Goal: Task Accomplishment & Management: Manage account settings

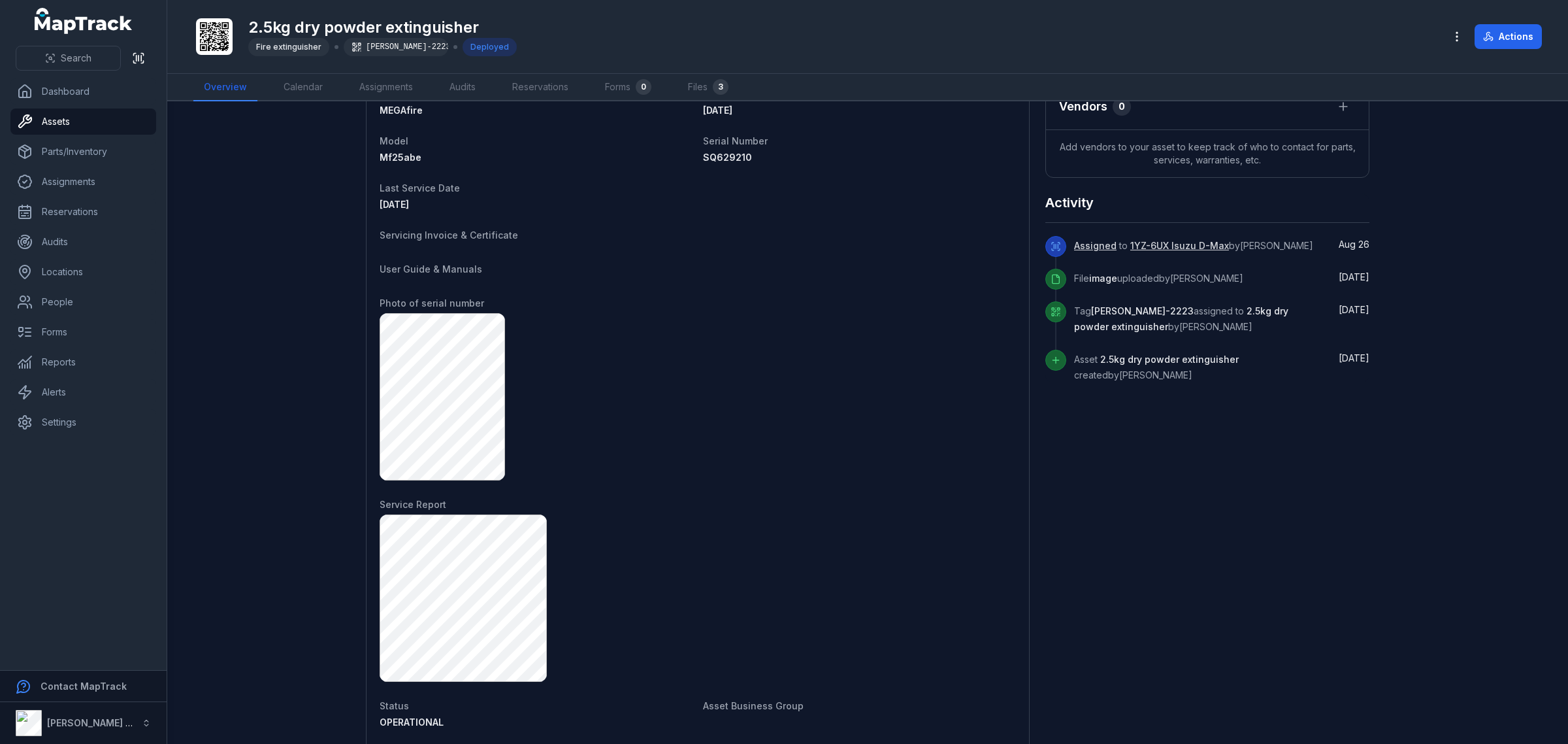
scroll to position [585, 0]
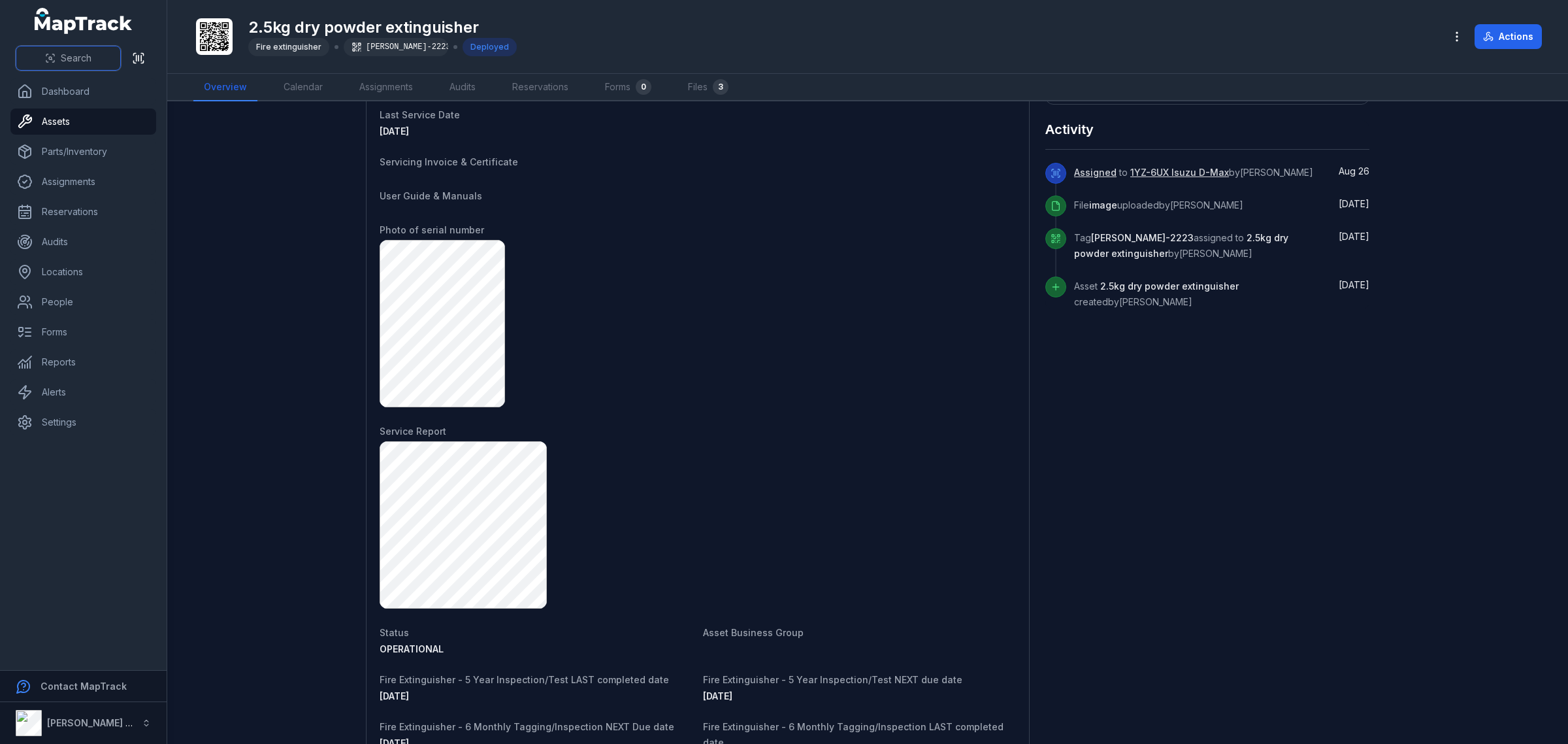
click at [83, 60] on span "Search" at bounding box center [76, 58] width 31 height 13
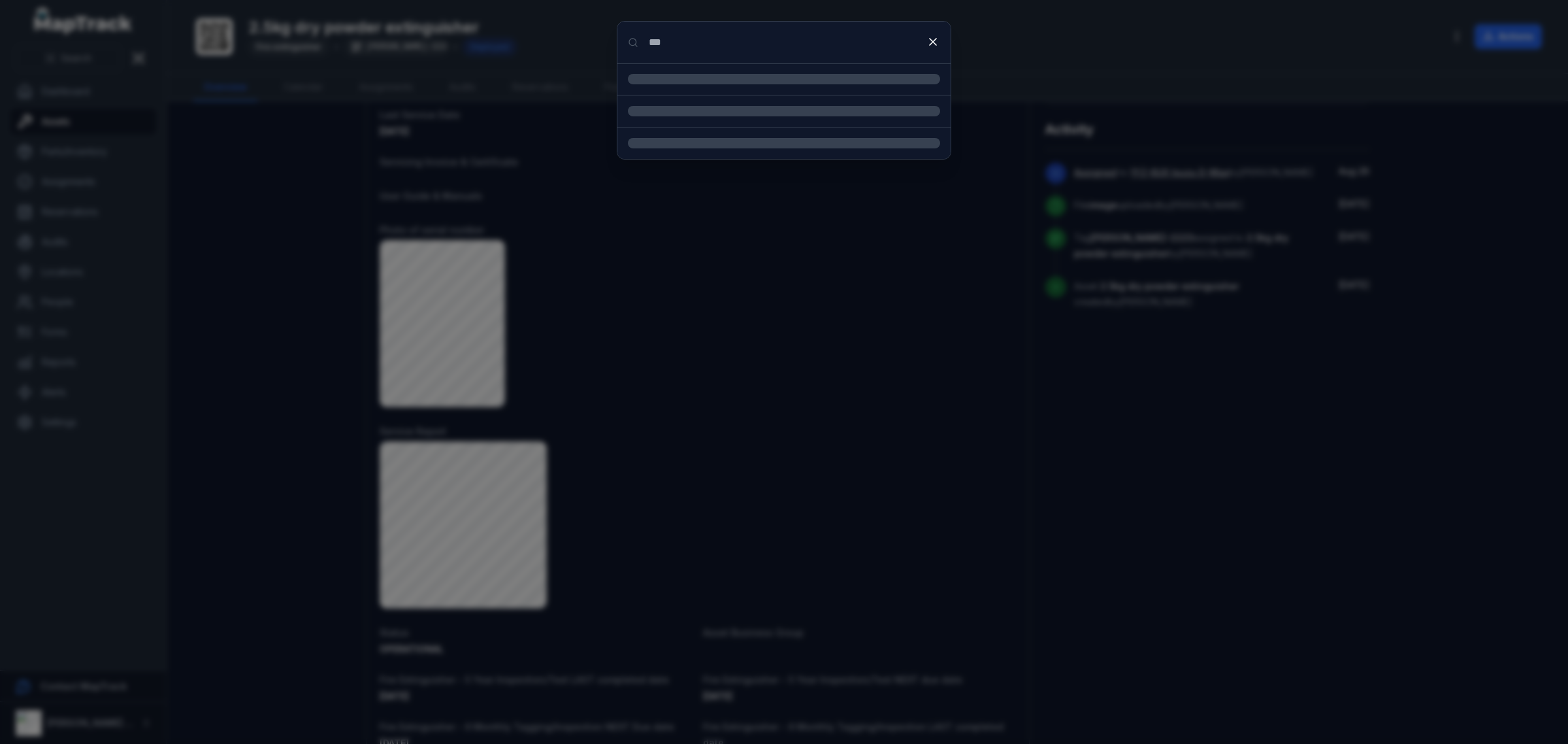
click at [843, 46] on input "***" at bounding box center [784, 43] width 333 height 42
type input "***"
click at [847, 41] on input "***" at bounding box center [784, 43] width 333 height 42
click at [803, 100] on div "1RM-9GK Mazda BT-50 Location" at bounding box center [799, 88] width 281 height 29
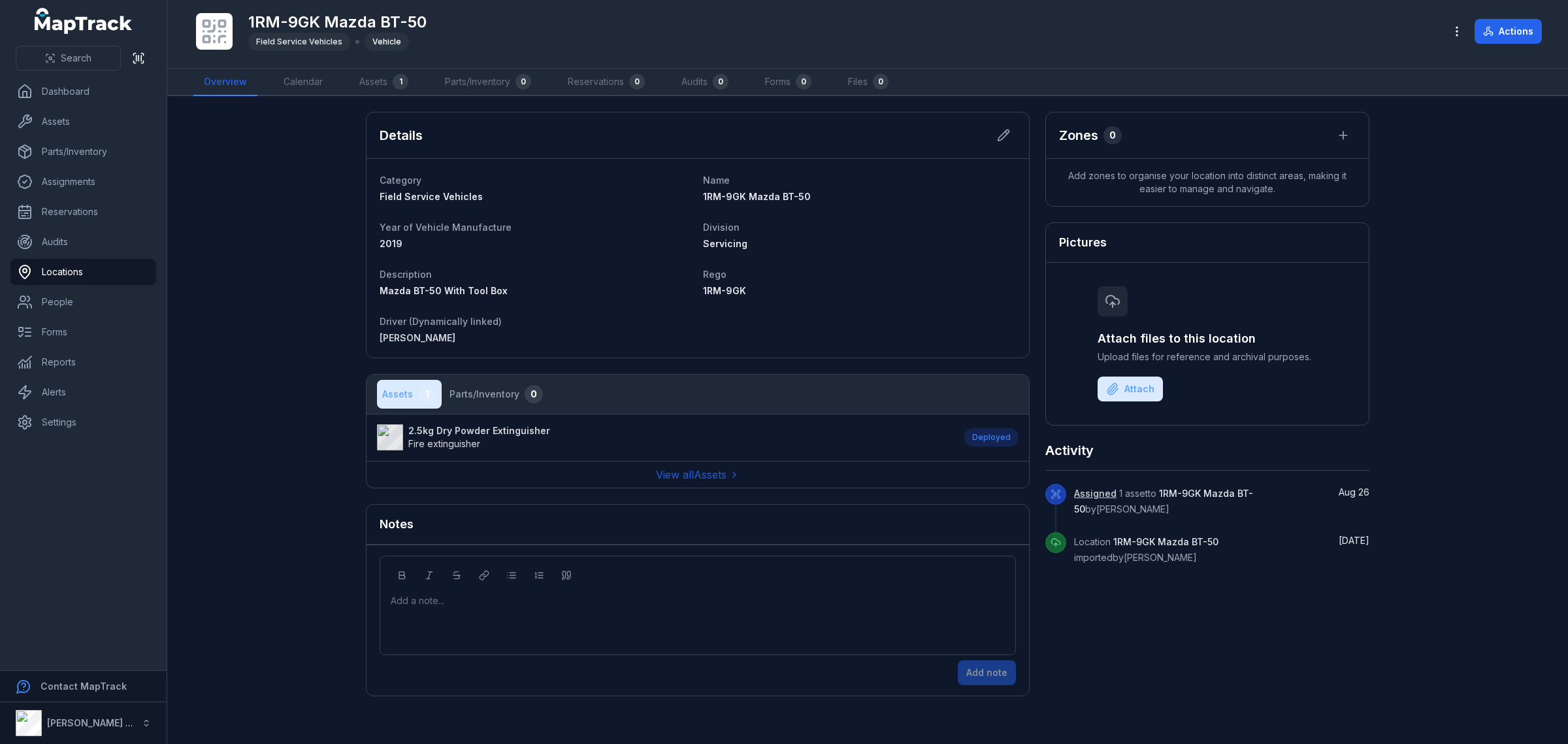
click at [459, 441] on span "Fire extinguisher" at bounding box center [444, 443] width 72 height 11
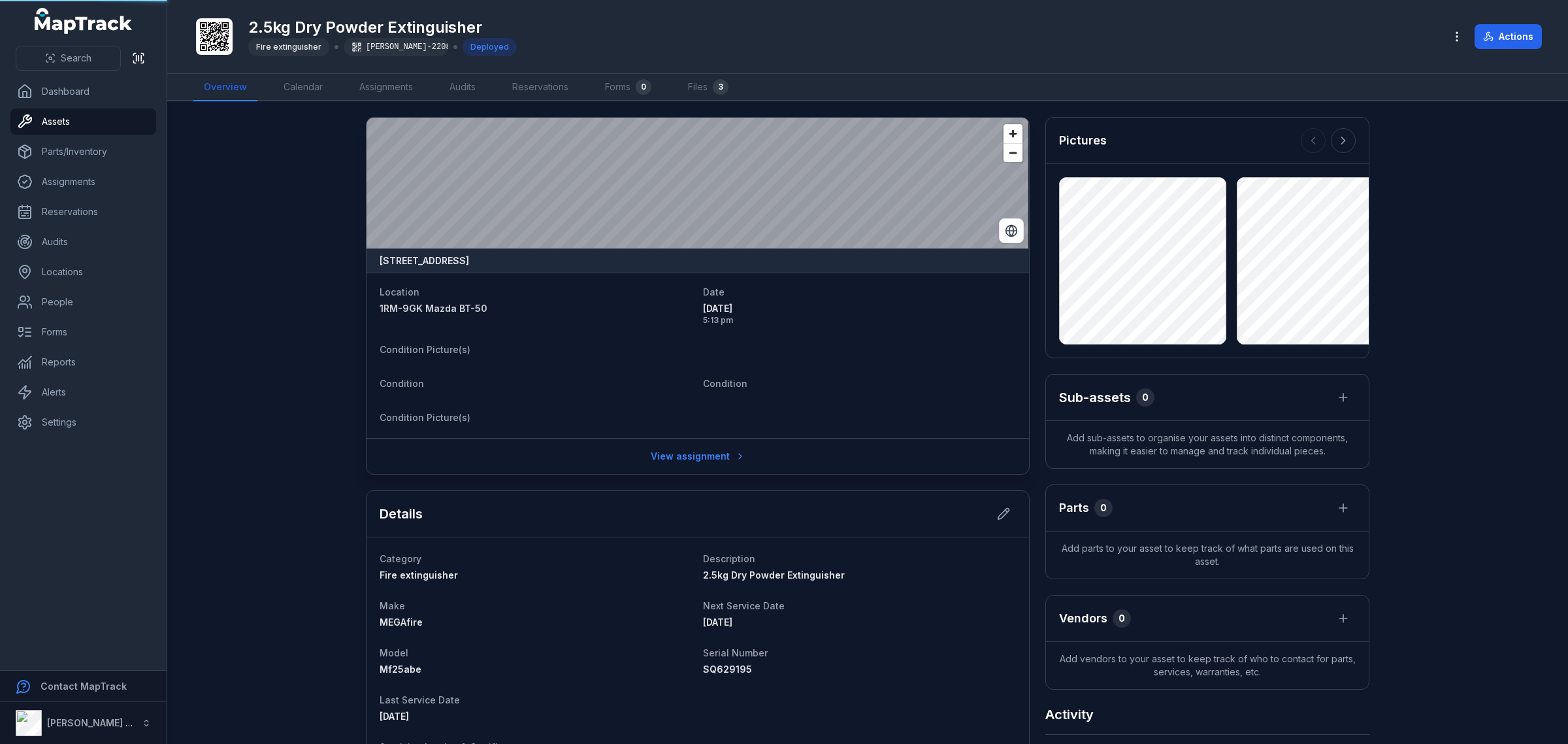
click at [461, 431] on div "Location 1RM-9GK Mazda BT-50 Date [DATE] 5:13 pm Condition Picture(s) Condition…" at bounding box center [697, 355] width 662 height 165
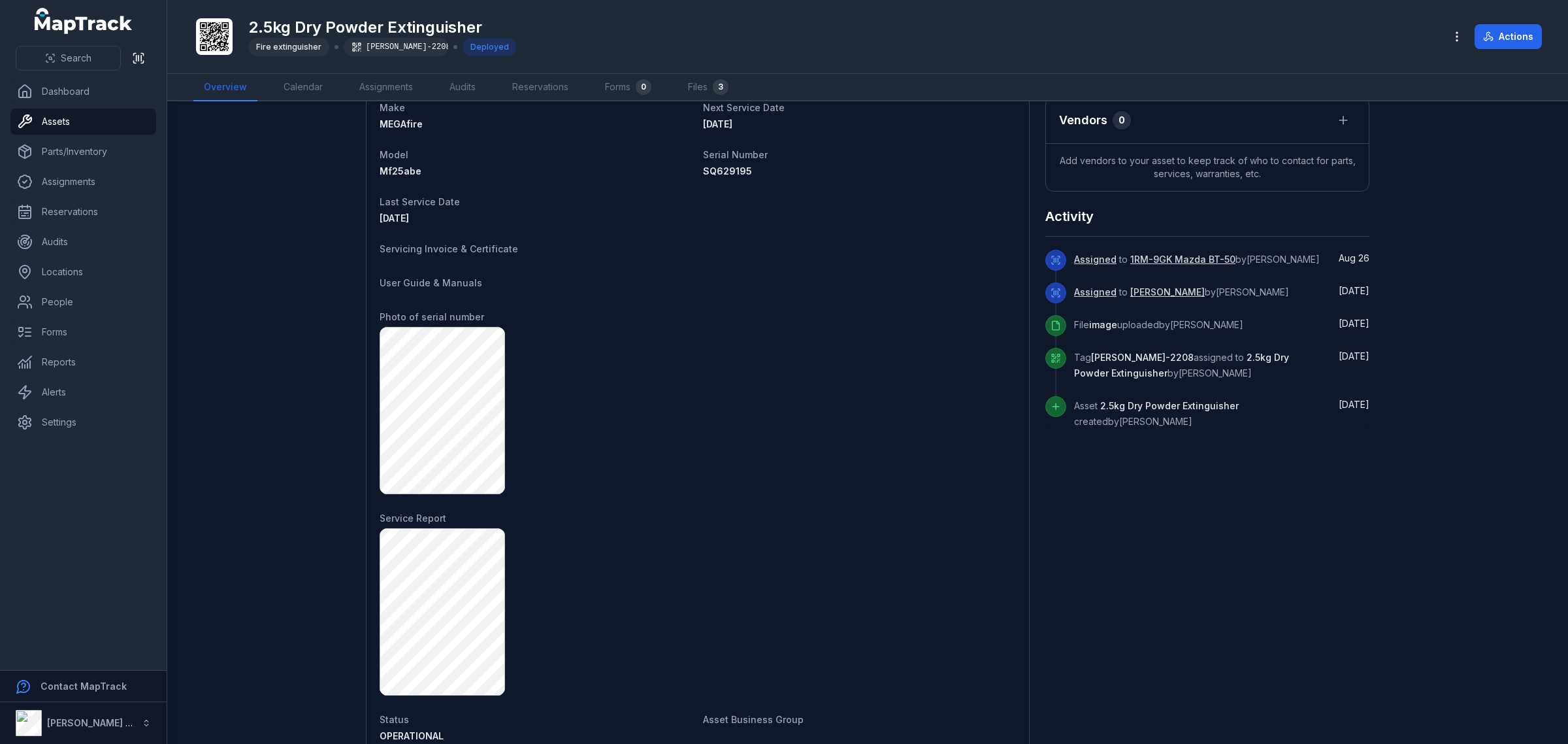
scroll to position [395, 0]
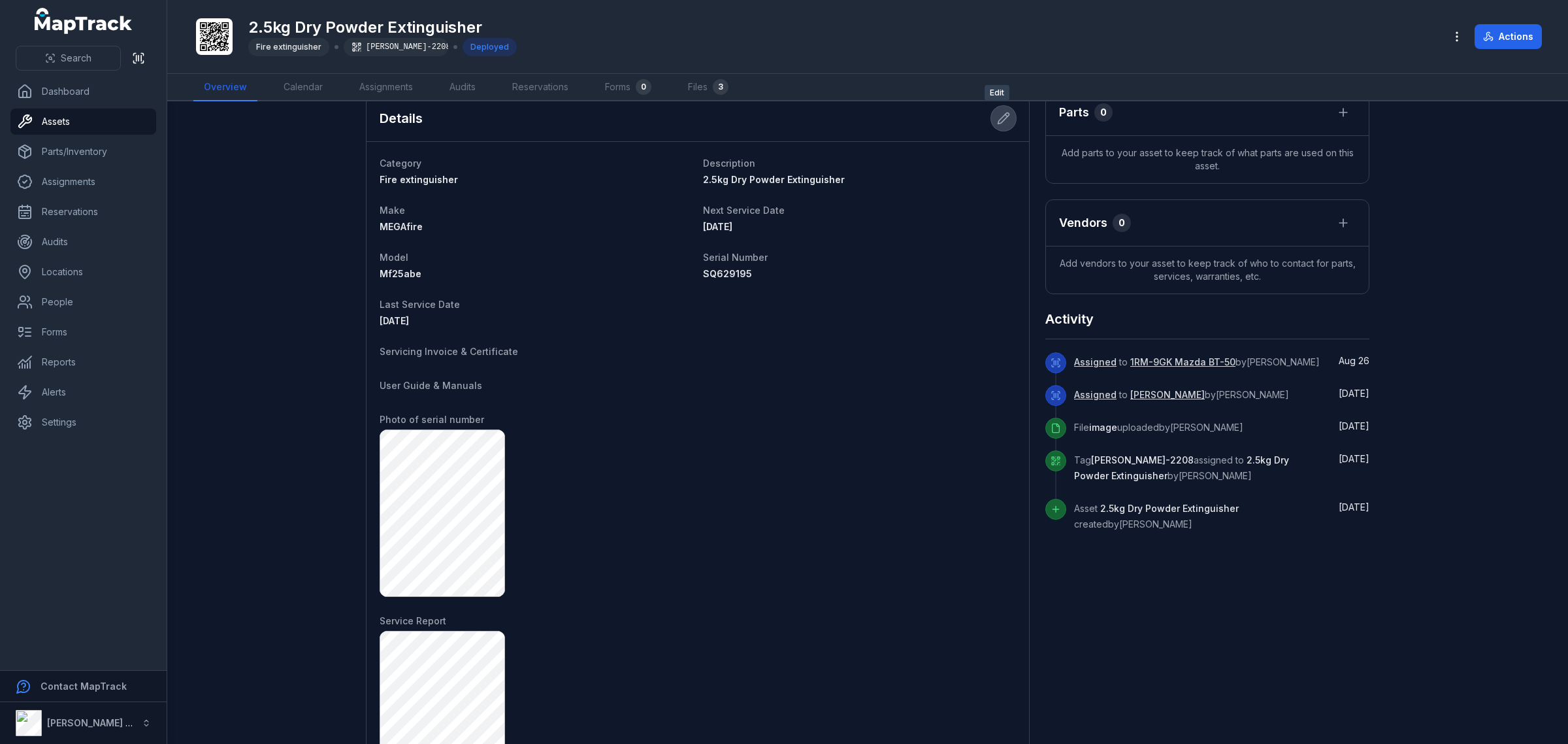
click at [997, 119] on icon at bounding box center [1004, 118] width 13 height 13
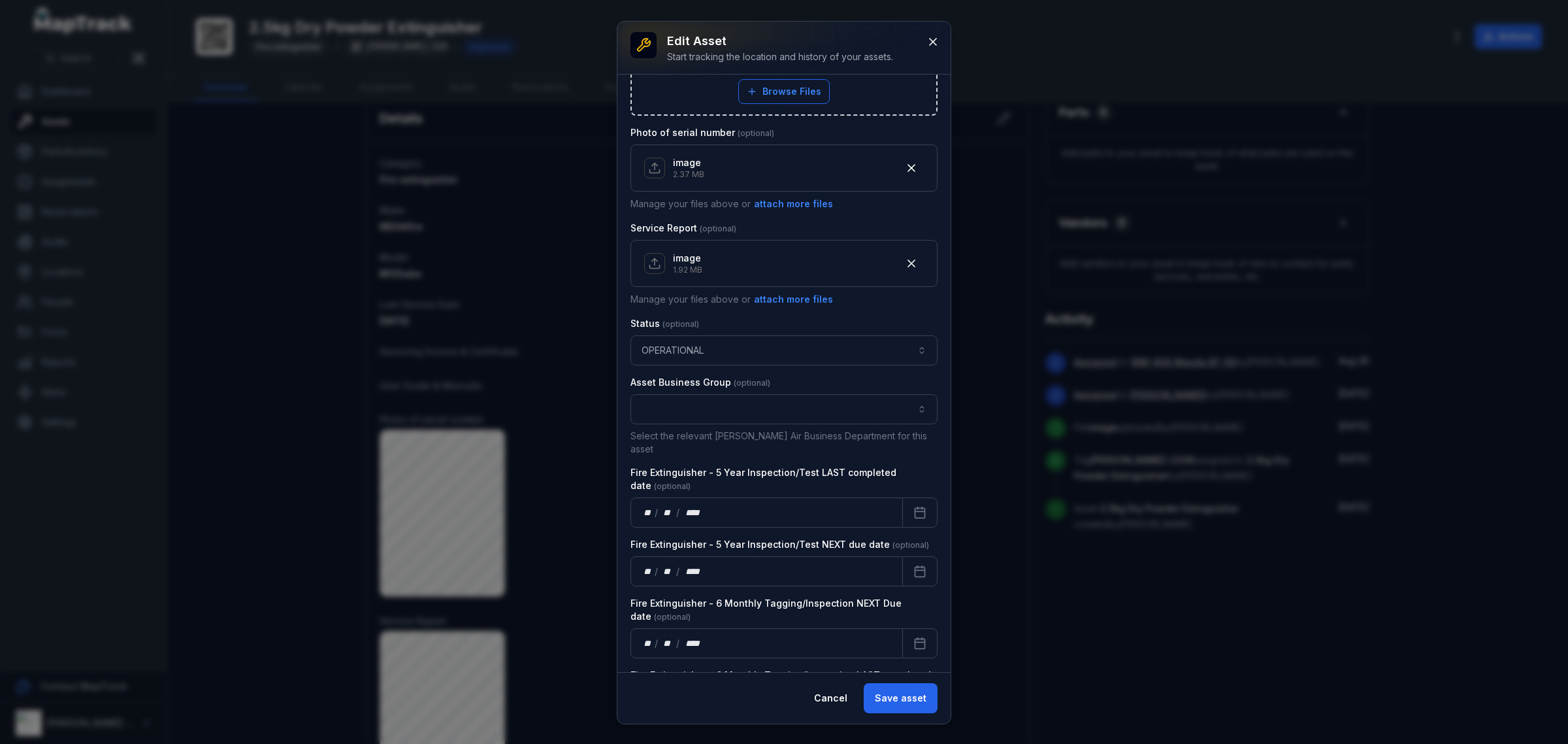
scroll to position [653, 0]
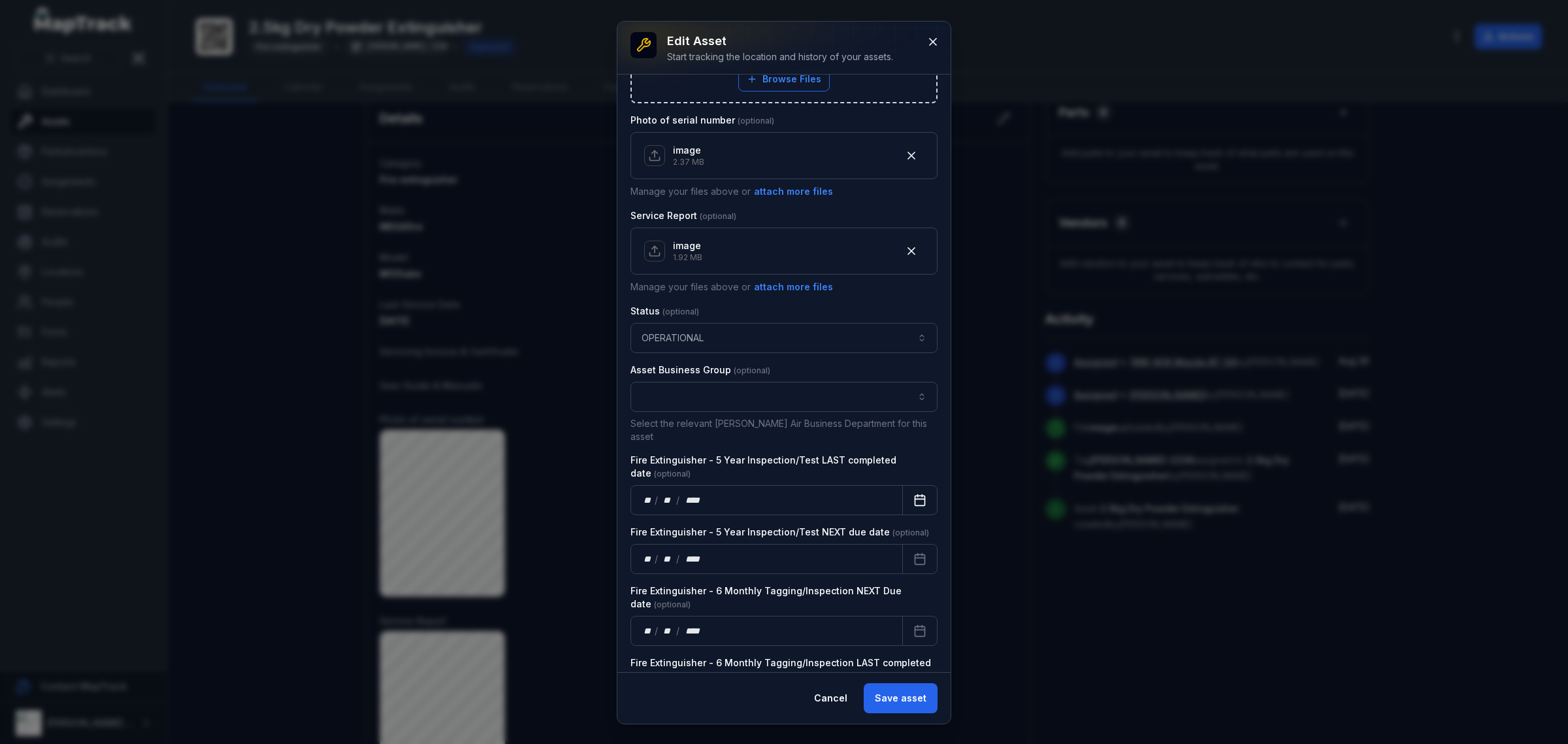
click at [916, 499] on icon "Calendar" at bounding box center [920, 499] width 10 height 0
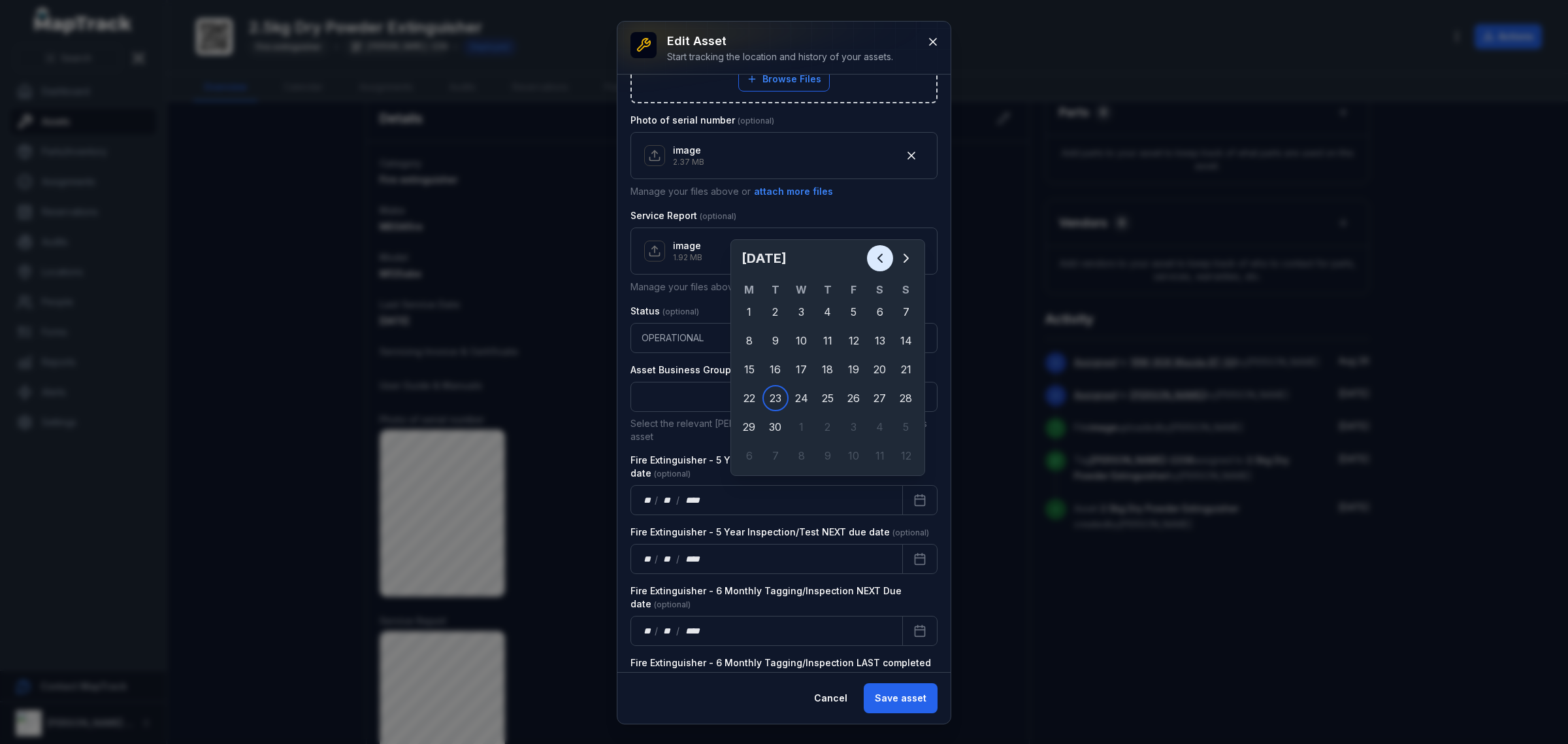
click at [887, 259] on icon "Previous" at bounding box center [880, 258] width 16 height 16
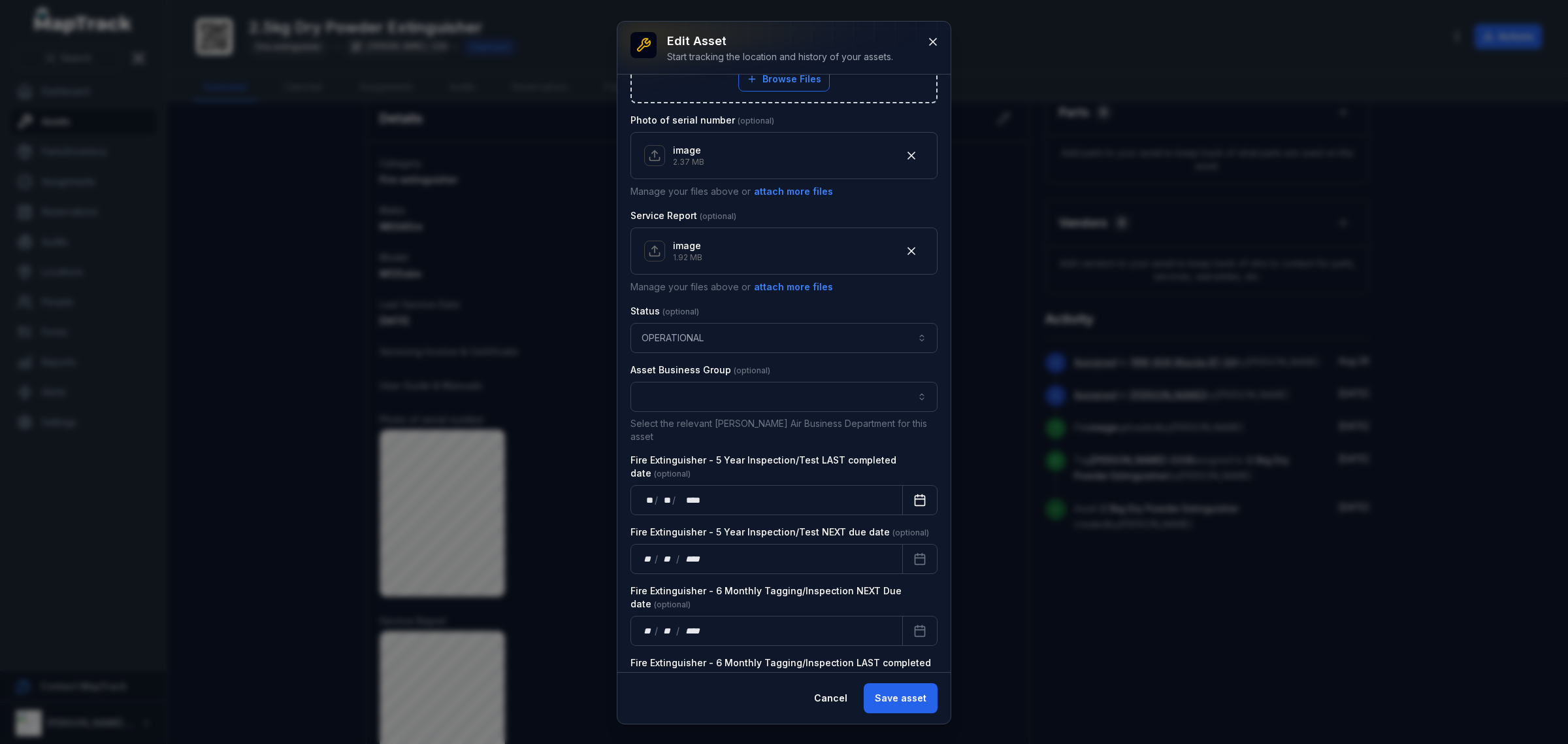
click at [902, 485] on button "Calendar" at bounding box center [920, 500] width 35 height 30
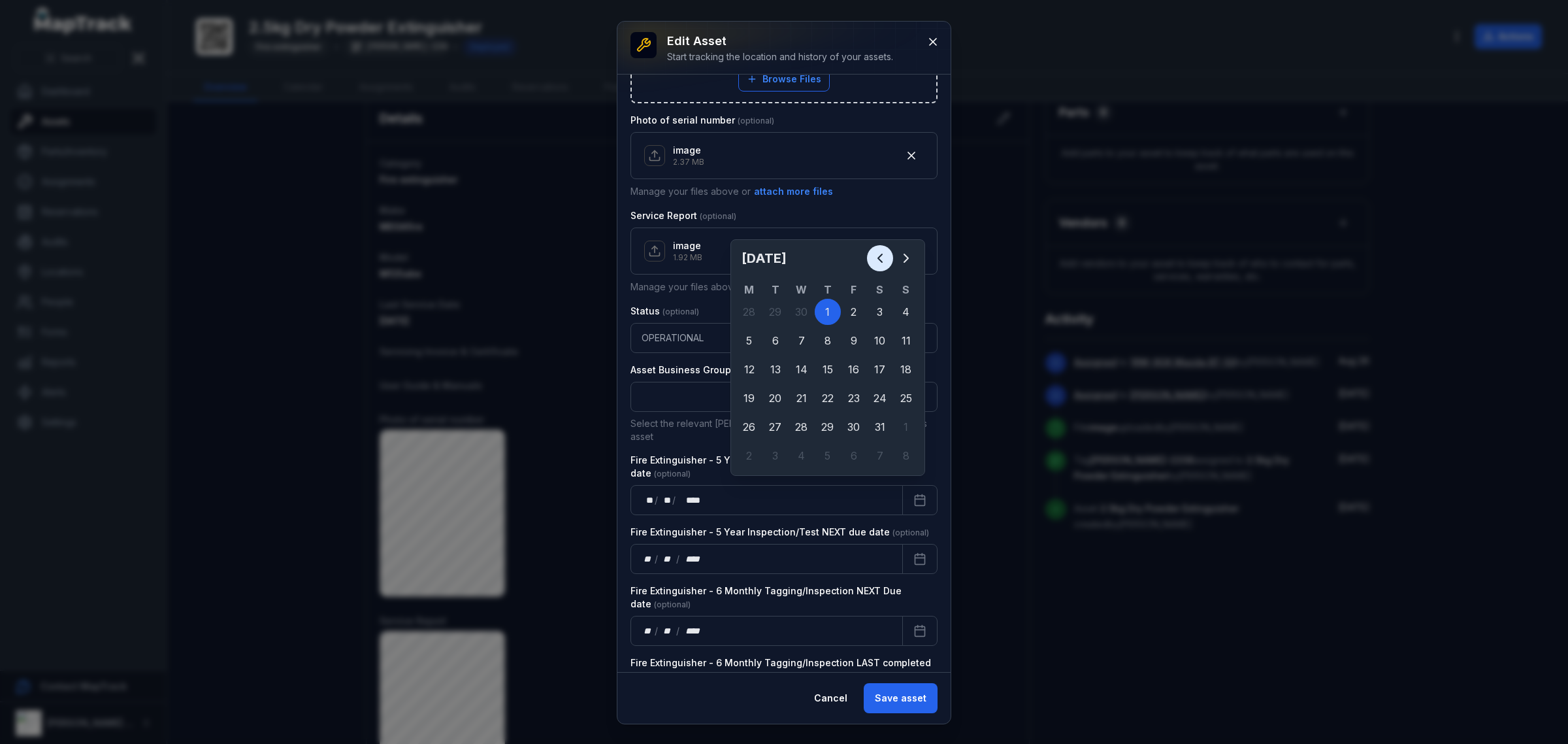
click at [870, 259] on button "Previous" at bounding box center [880, 258] width 26 height 26
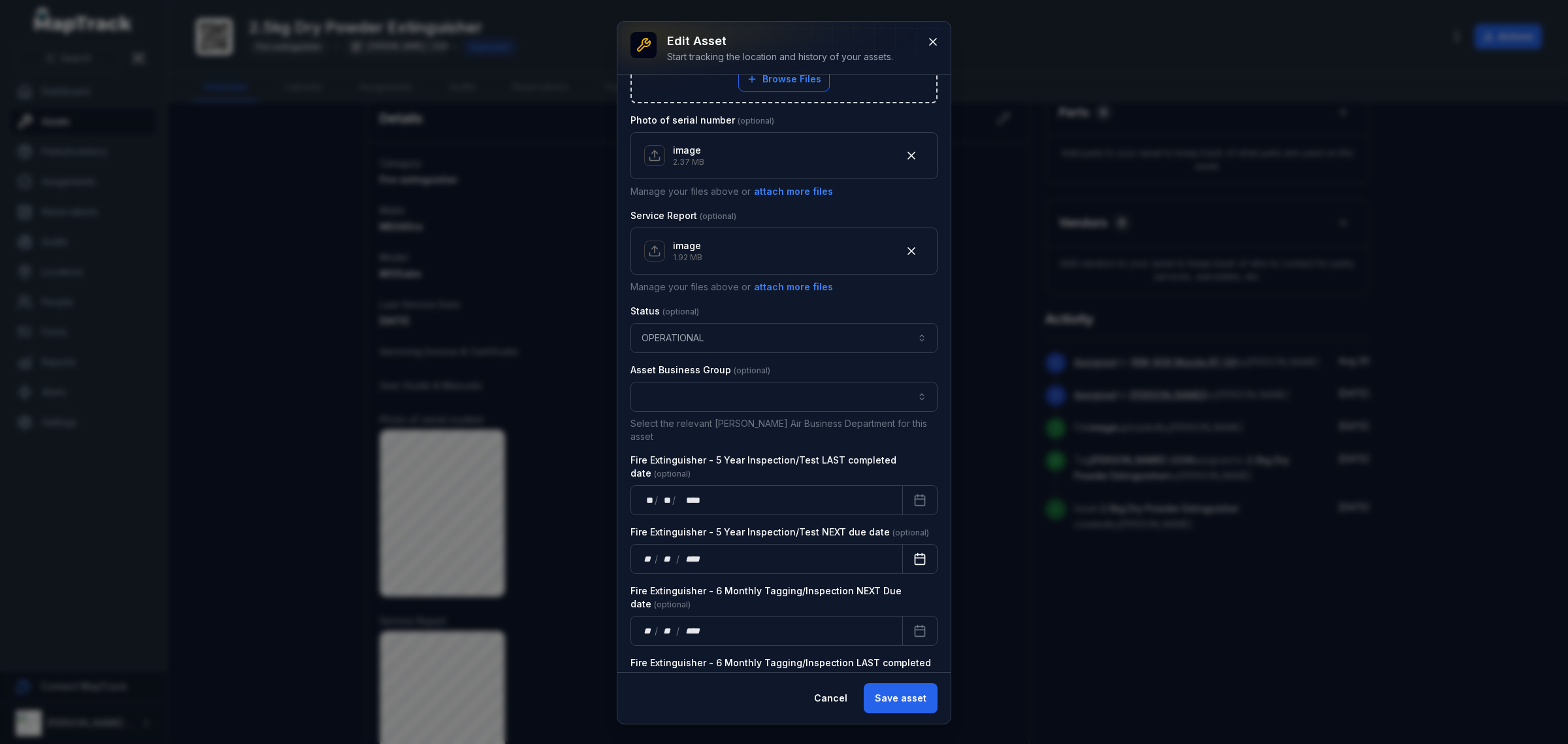
click at [902, 547] on button "Calendar" at bounding box center [920, 559] width 35 height 30
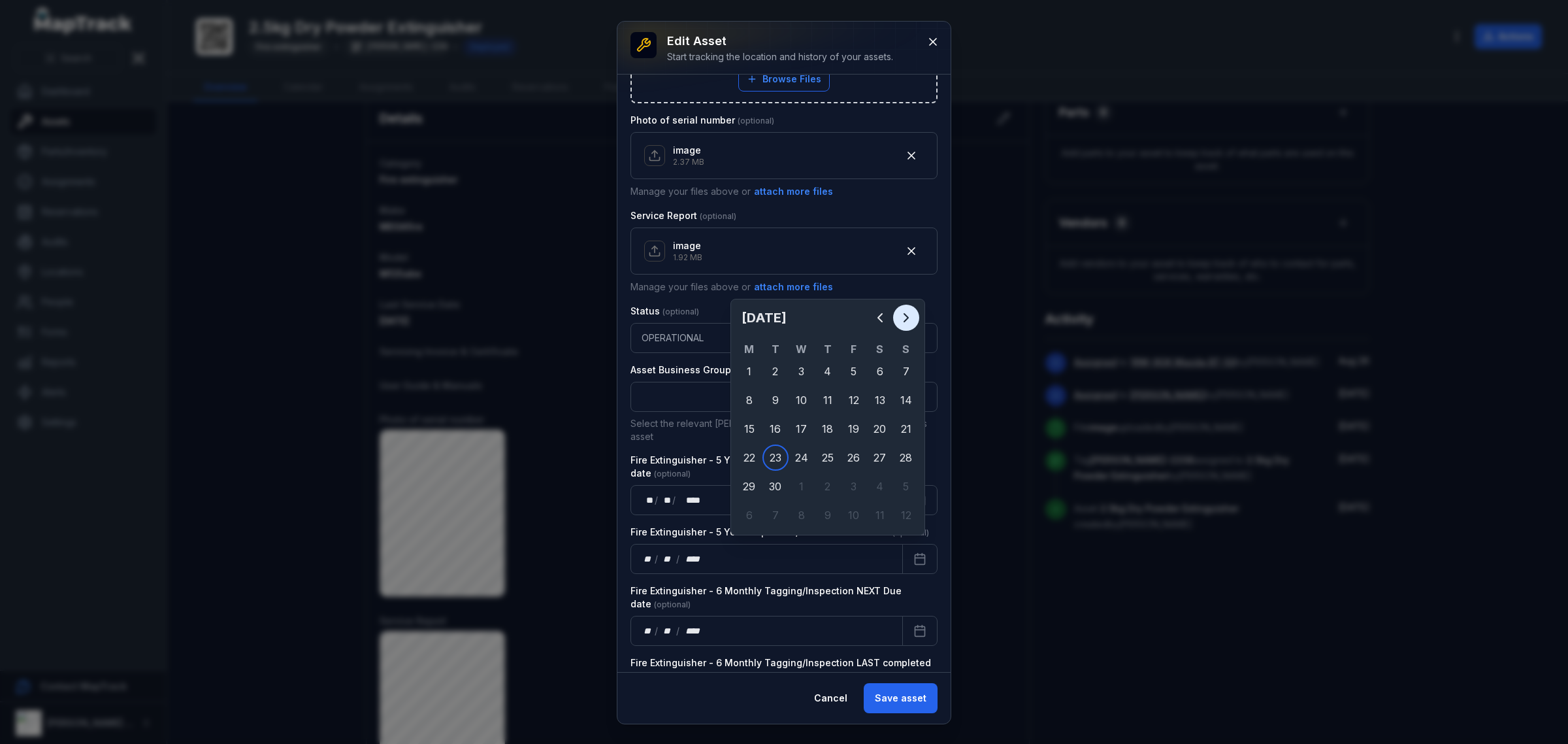
click at [905, 309] on button "Next" at bounding box center [906, 318] width 26 height 26
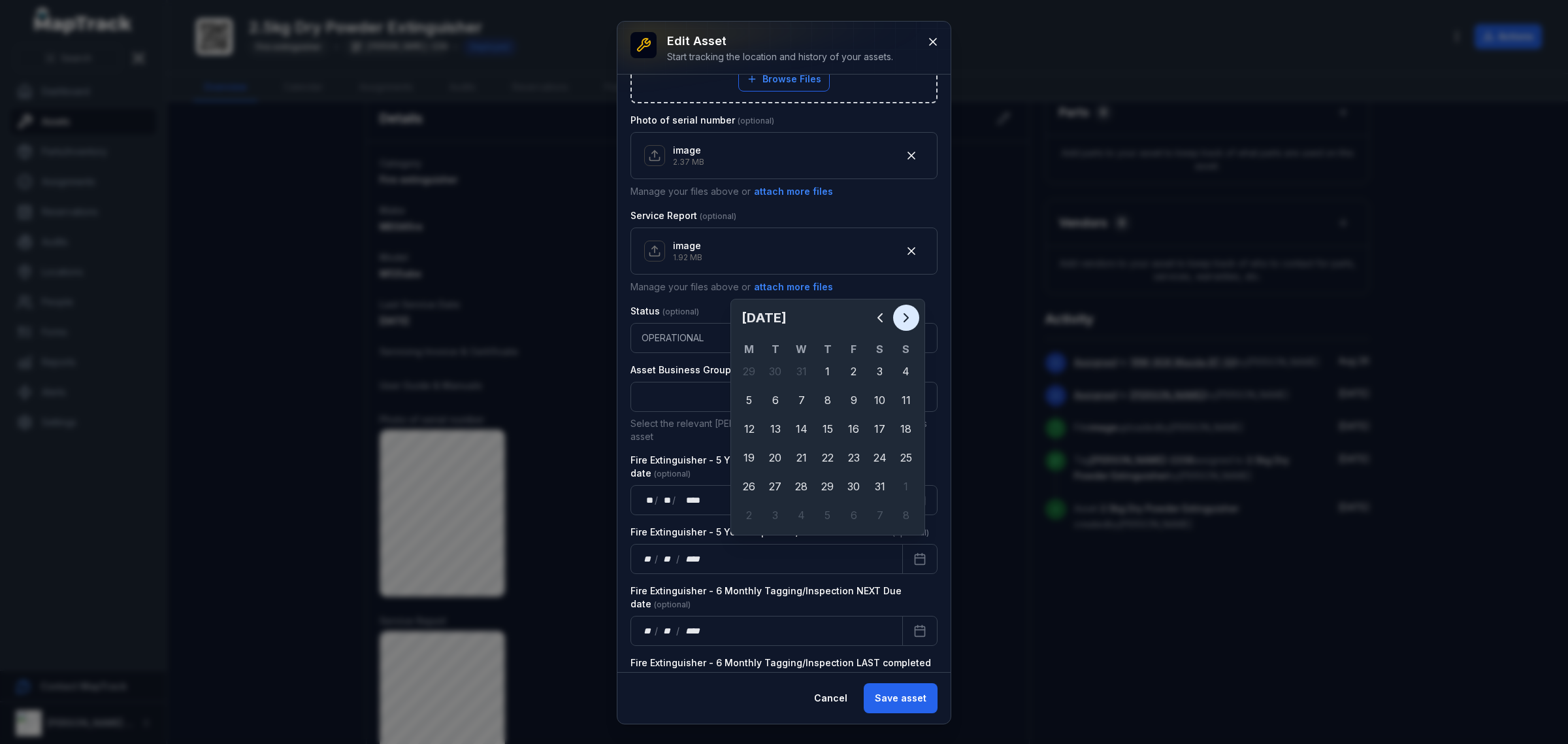
click at [905, 309] on button "Next" at bounding box center [906, 318] width 26 height 26
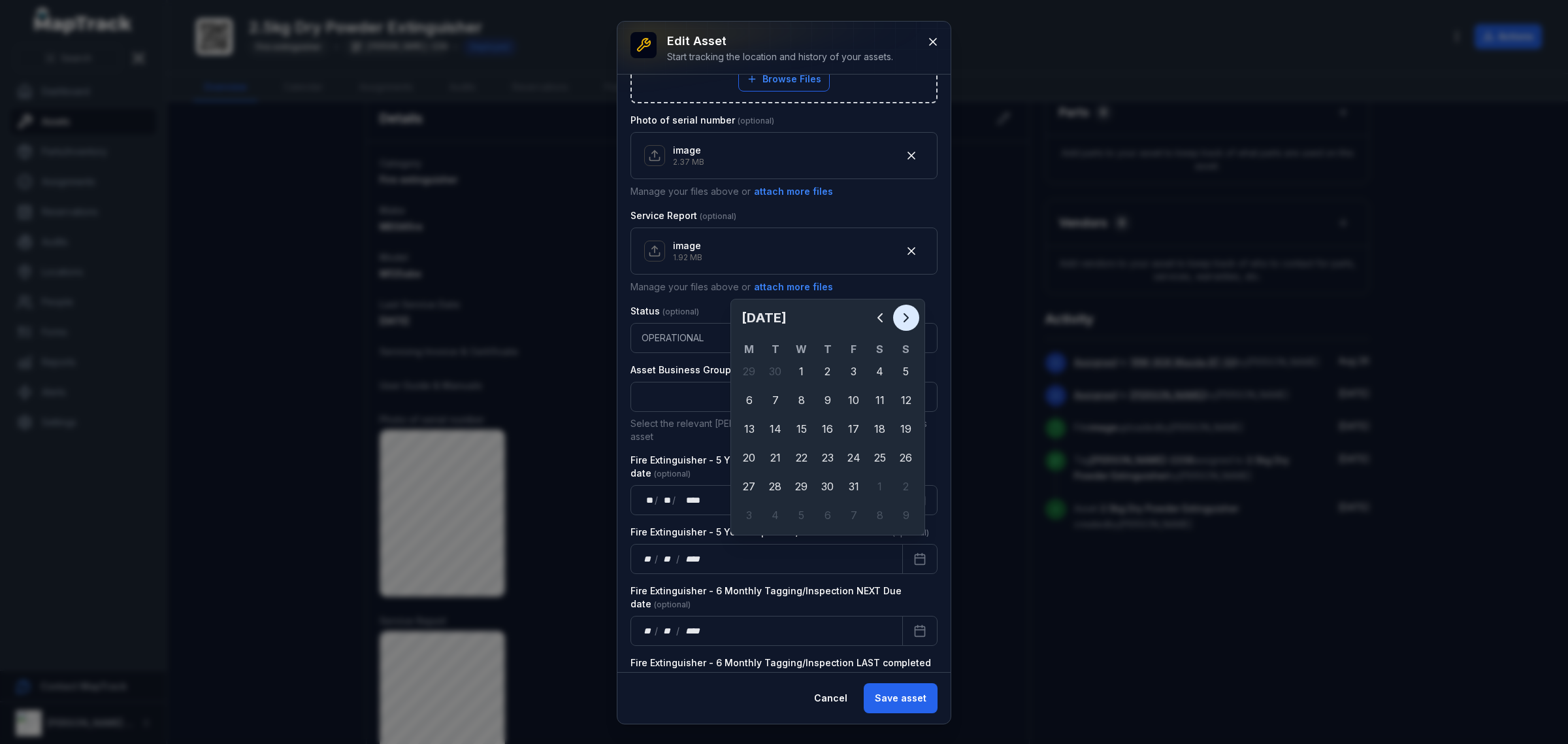
click at [905, 309] on button "Next" at bounding box center [906, 318] width 26 height 26
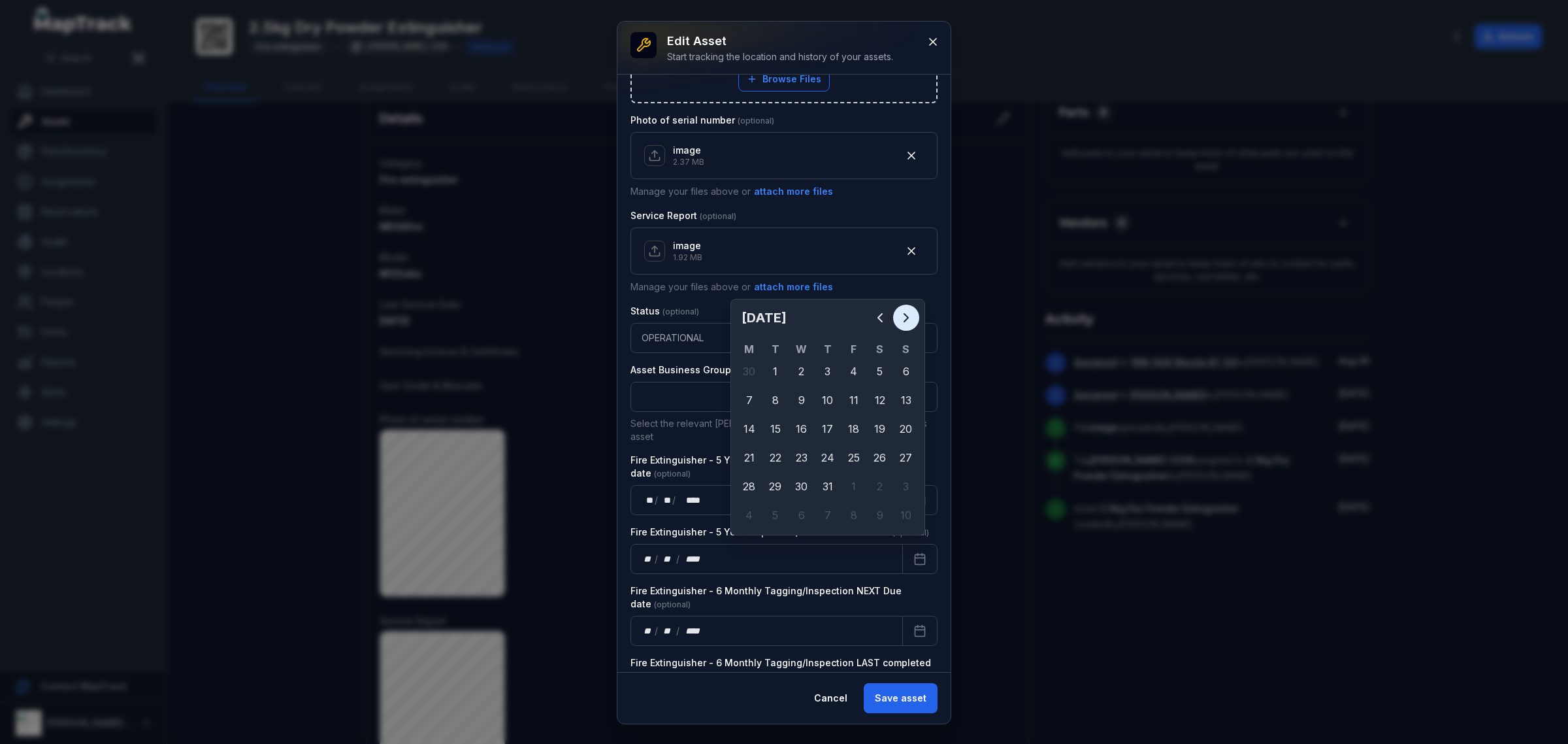
click at [905, 309] on button "Next" at bounding box center [906, 318] width 26 height 26
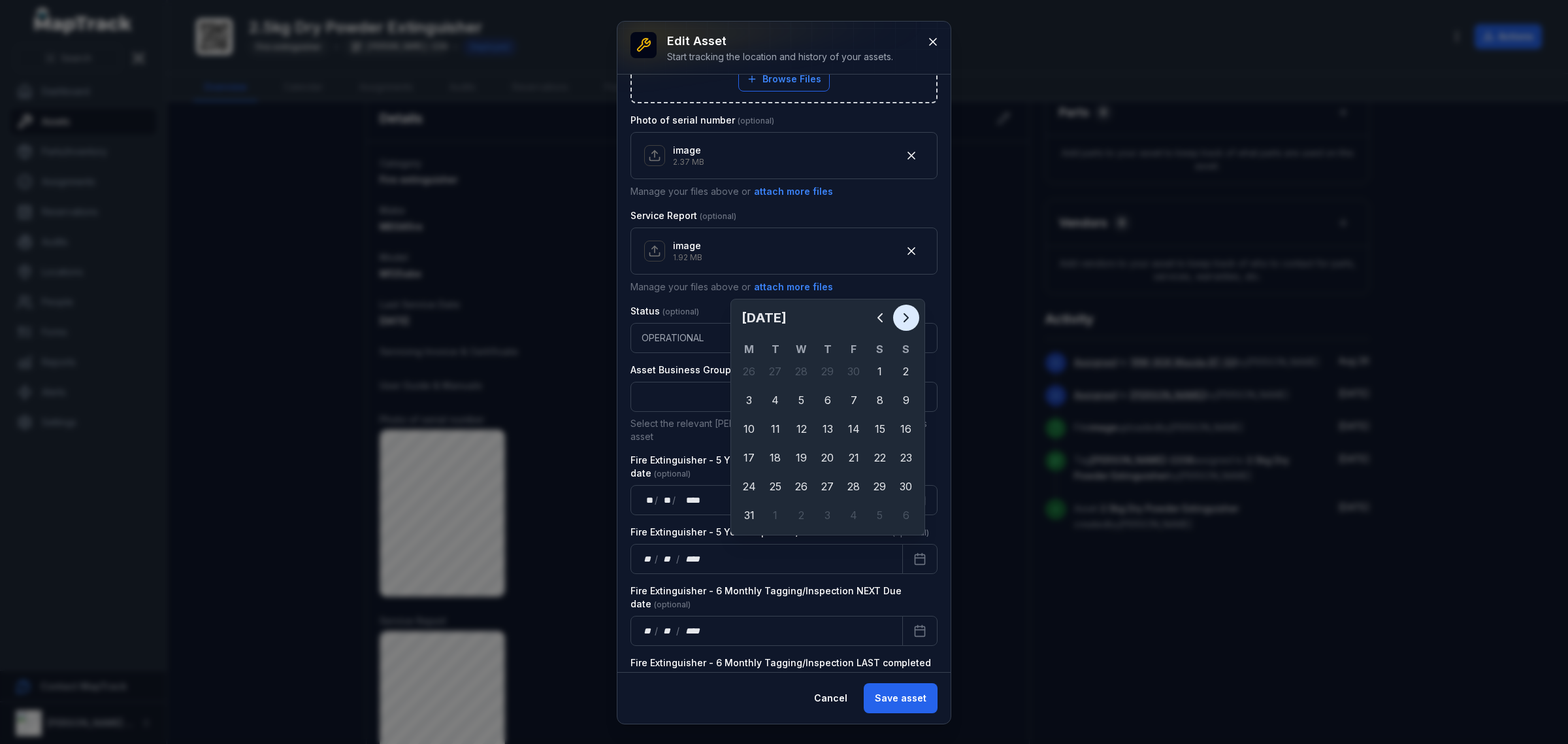
click at [905, 311] on icon "Next" at bounding box center [906, 318] width 16 height 16
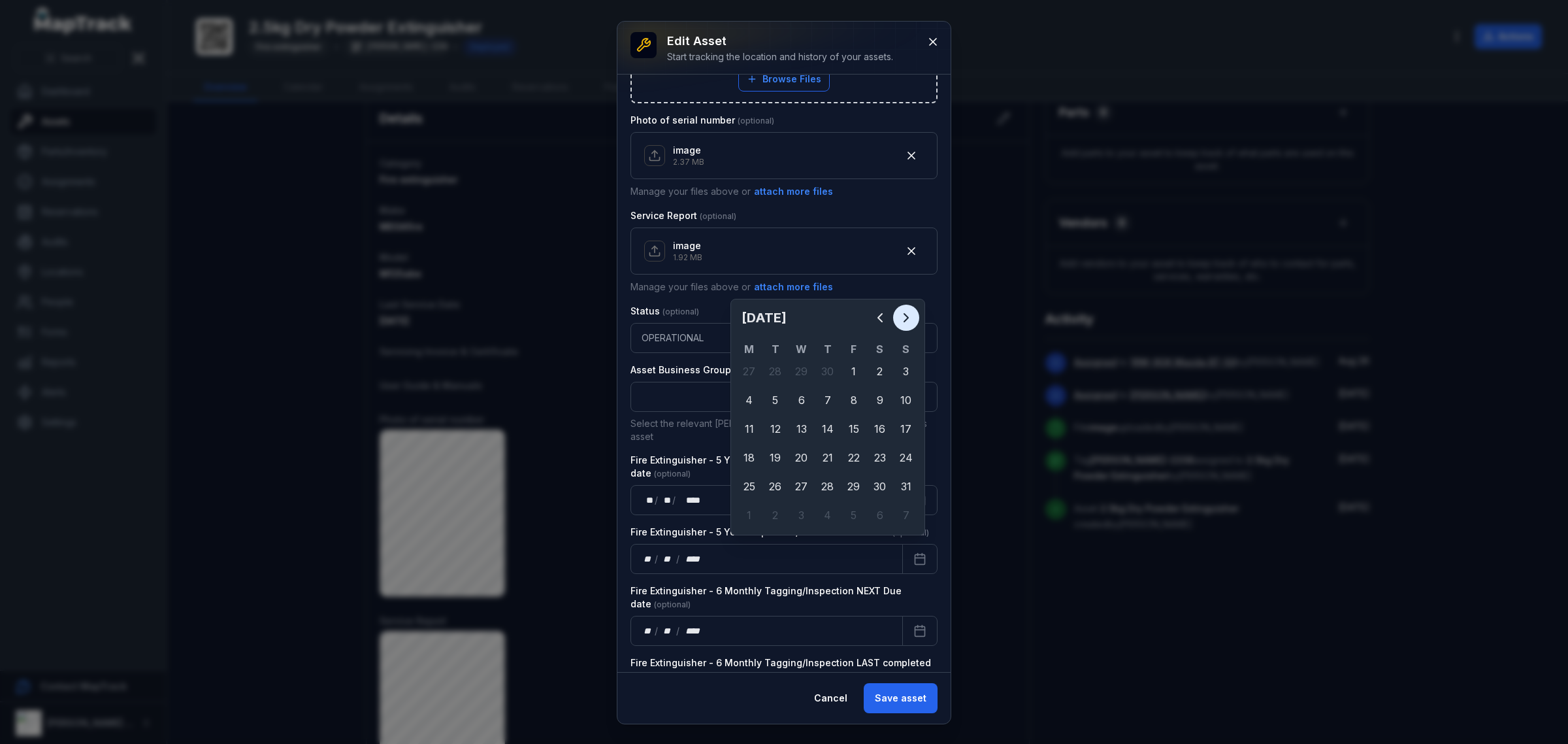
click at [905, 311] on icon "Next" at bounding box center [906, 318] width 16 height 16
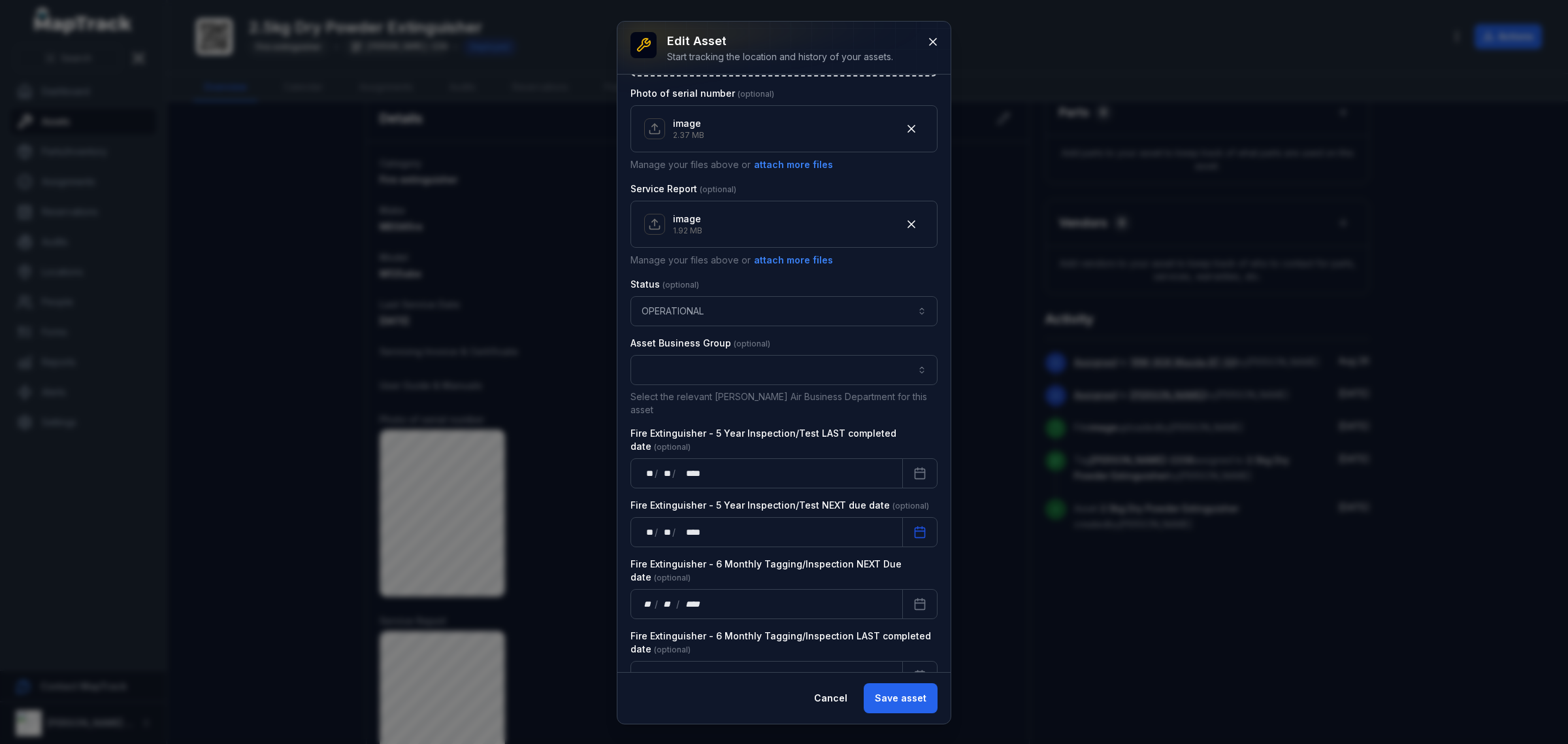
scroll to position [704, 0]
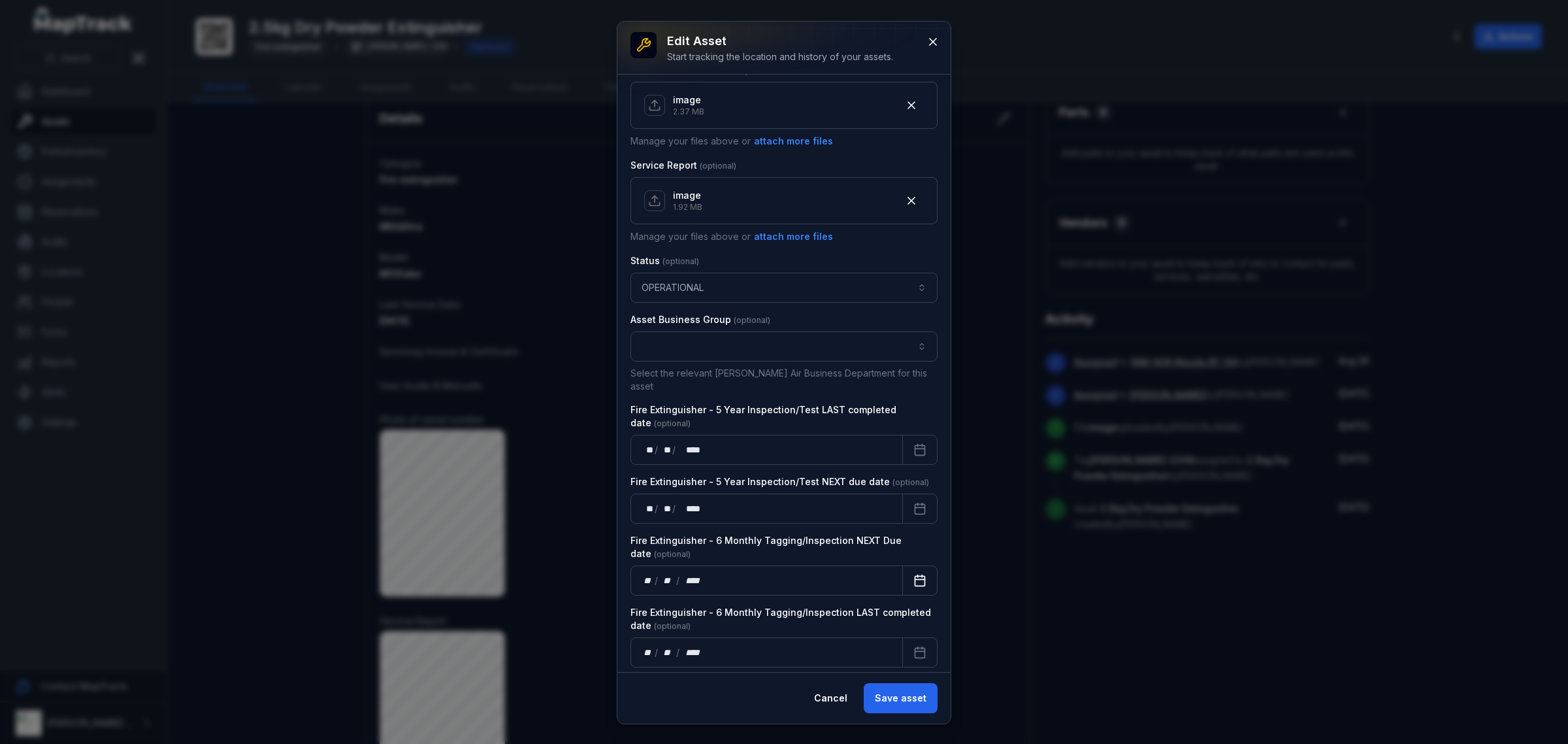
click at [902, 575] on button "Calendar" at bounding box center [920, 580] width 35 height 30
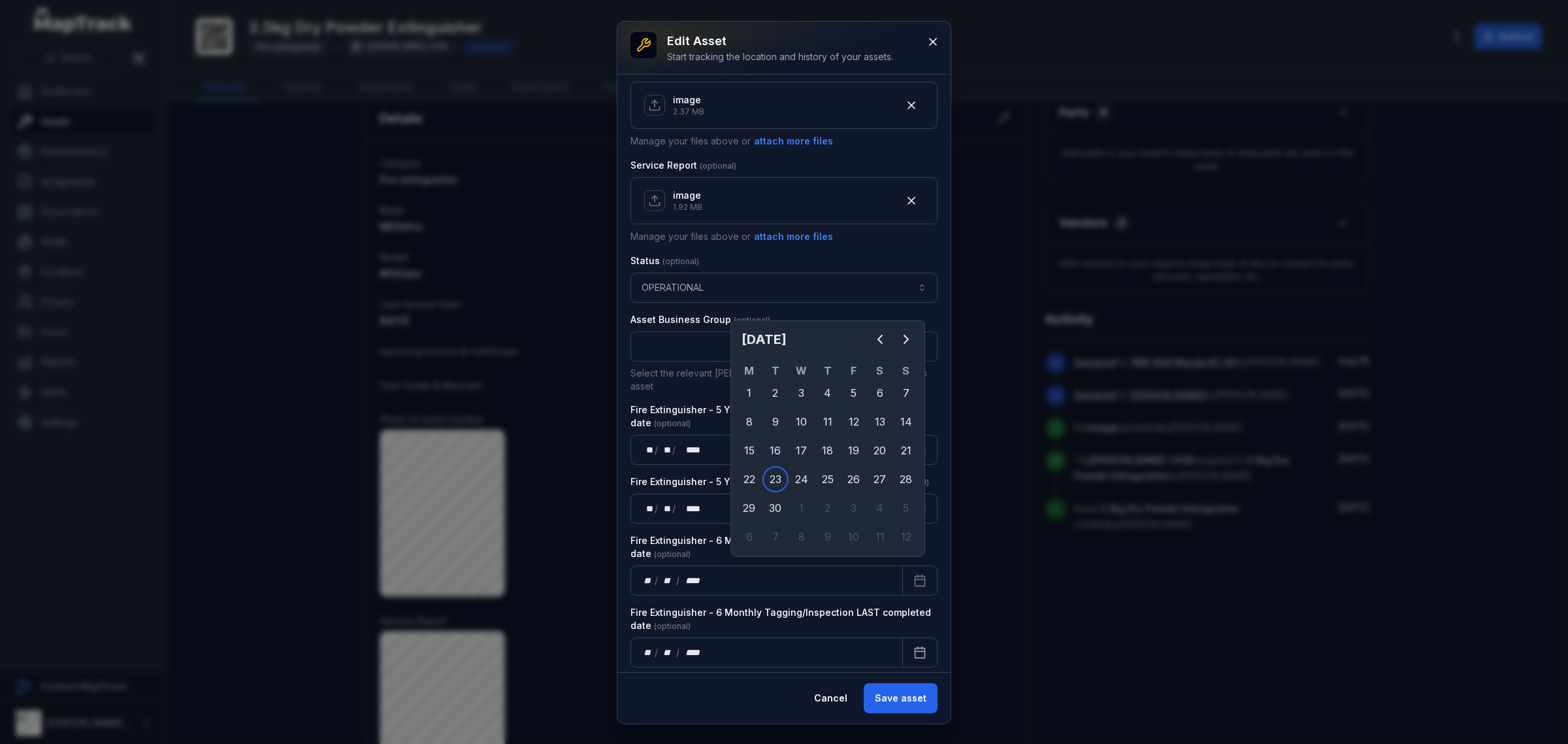
click at [664, 638] on div "** / ** / ****" at bounding box center [767, 653] width 272 height 30
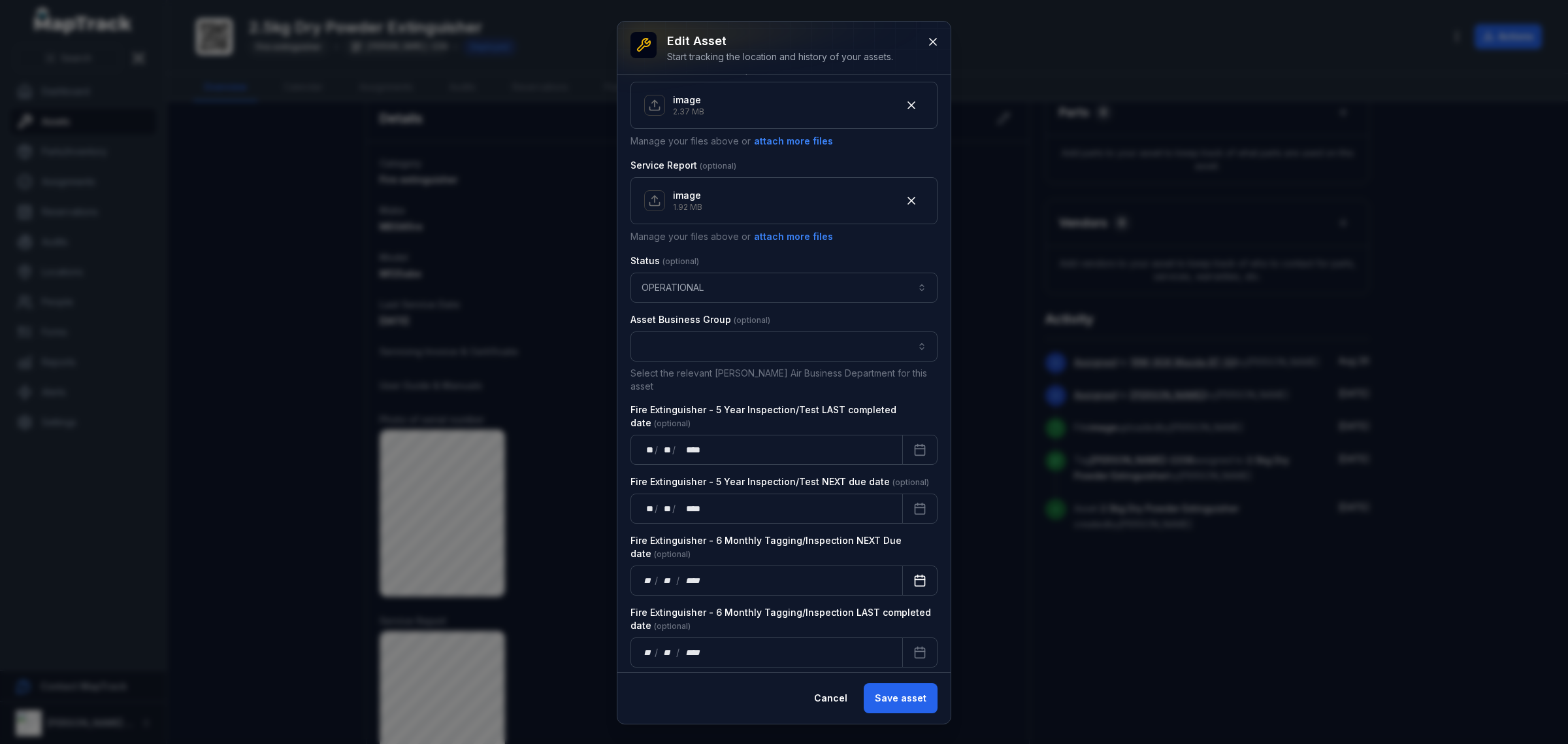
click at [914, 574] on icon "Calendar" at bounding box center [920, 580] width 13 height 13
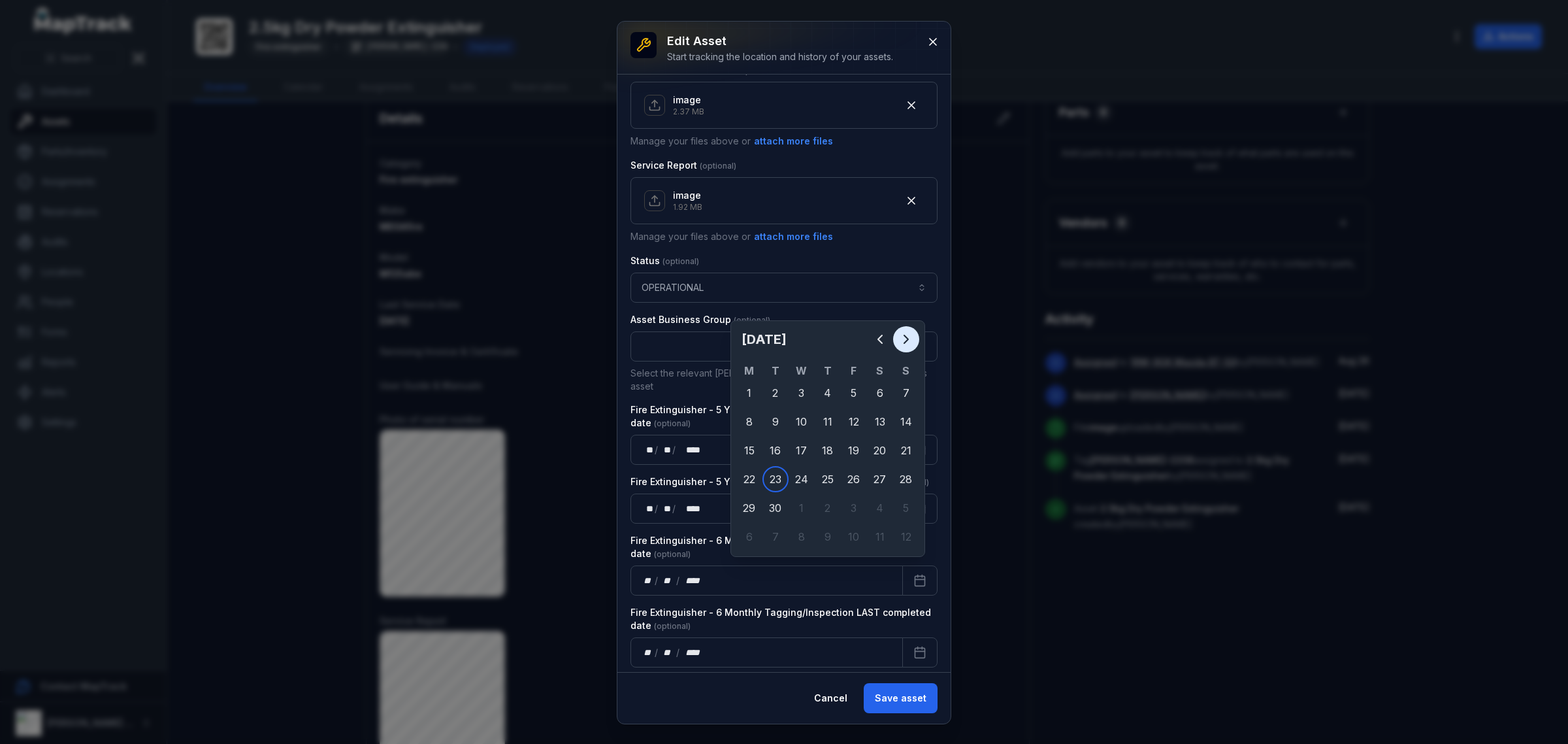
click at [906, 335] on icon "Next" at bounding box center [906, 339] width 16 height 16
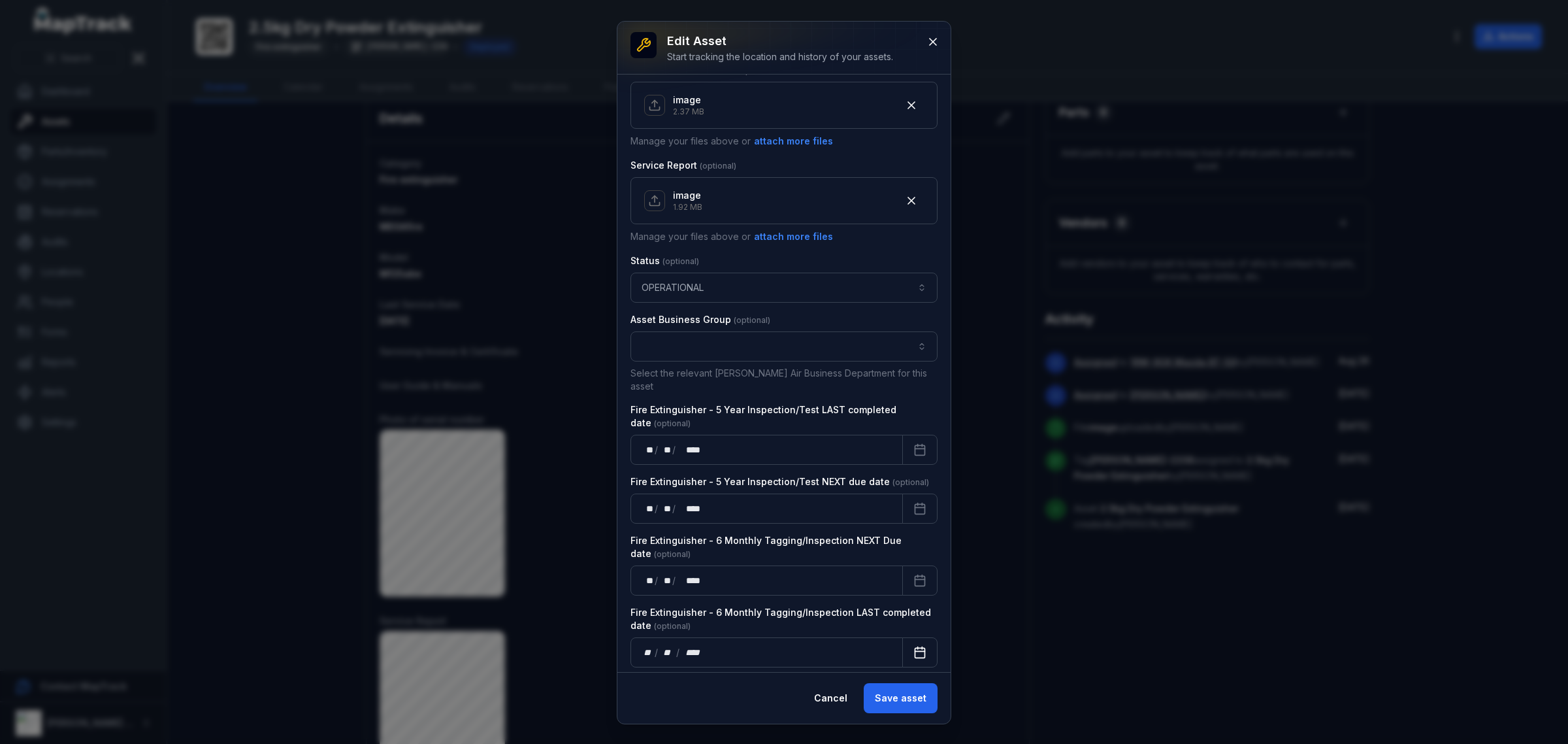
click at [902, 638] on button "Calendar" at bounding box center [920, 653] width 35 height 30
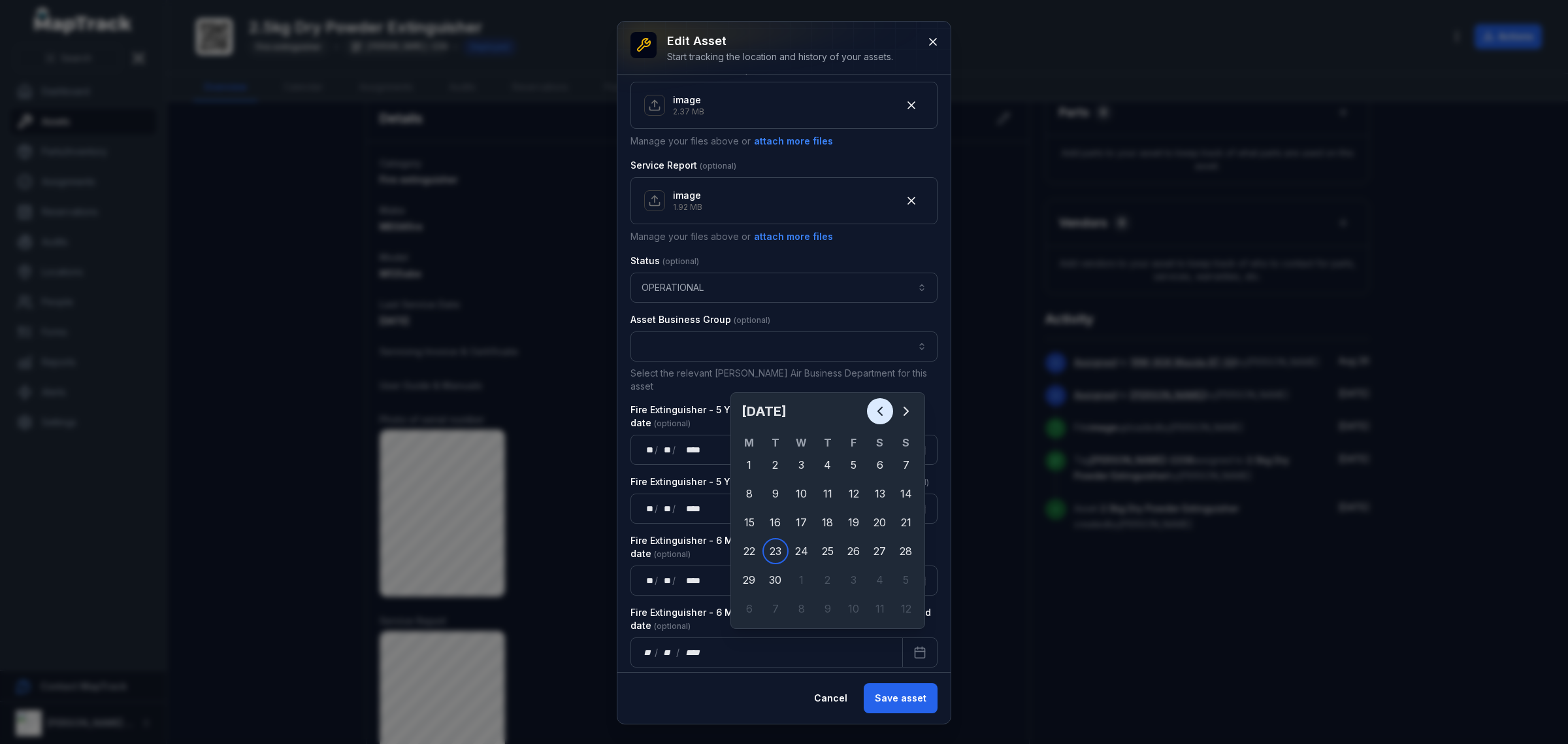
click at [872, 408] on icon "Previous" at bounding box center [880, 411] width 16 height 16
click at [872, 409] on icon "Previous" at bounding box center [880, 411] width 16 height 16
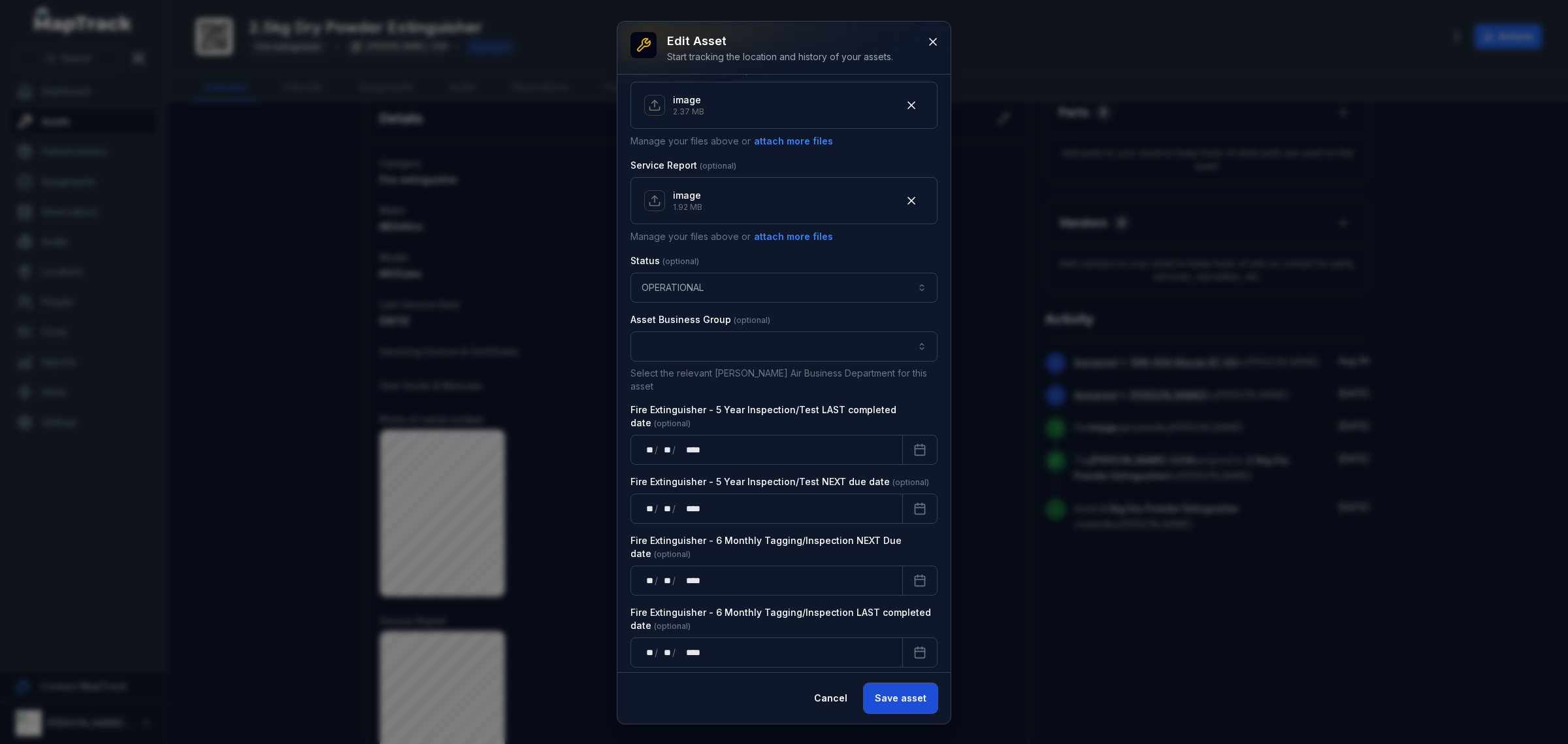
click at [893, 701] on button "Save asset" at bounding box center [901, 698] width 74 height 30
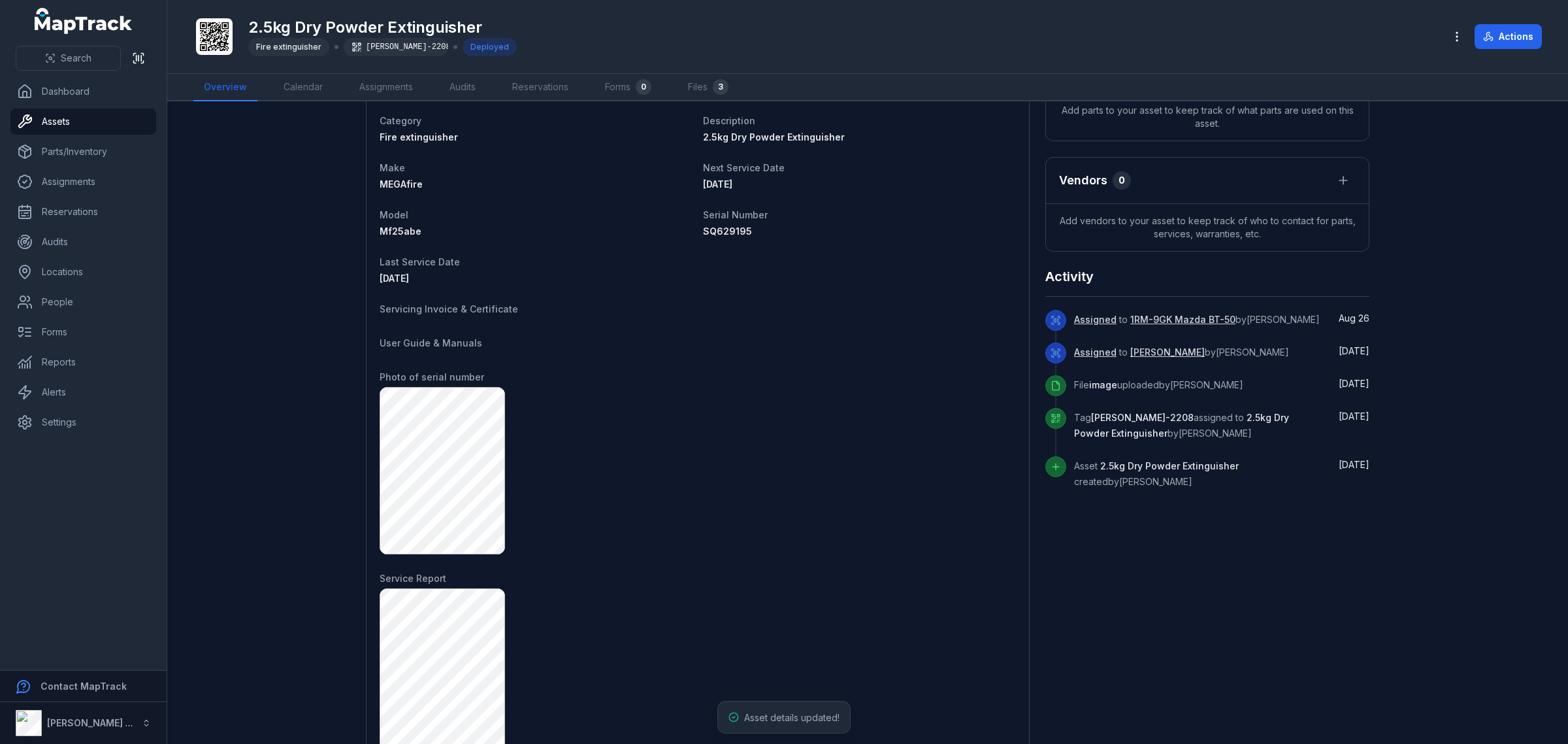
scroll to position [477, 0]
